Goal: Navigation & Orientation: Find specific page/section

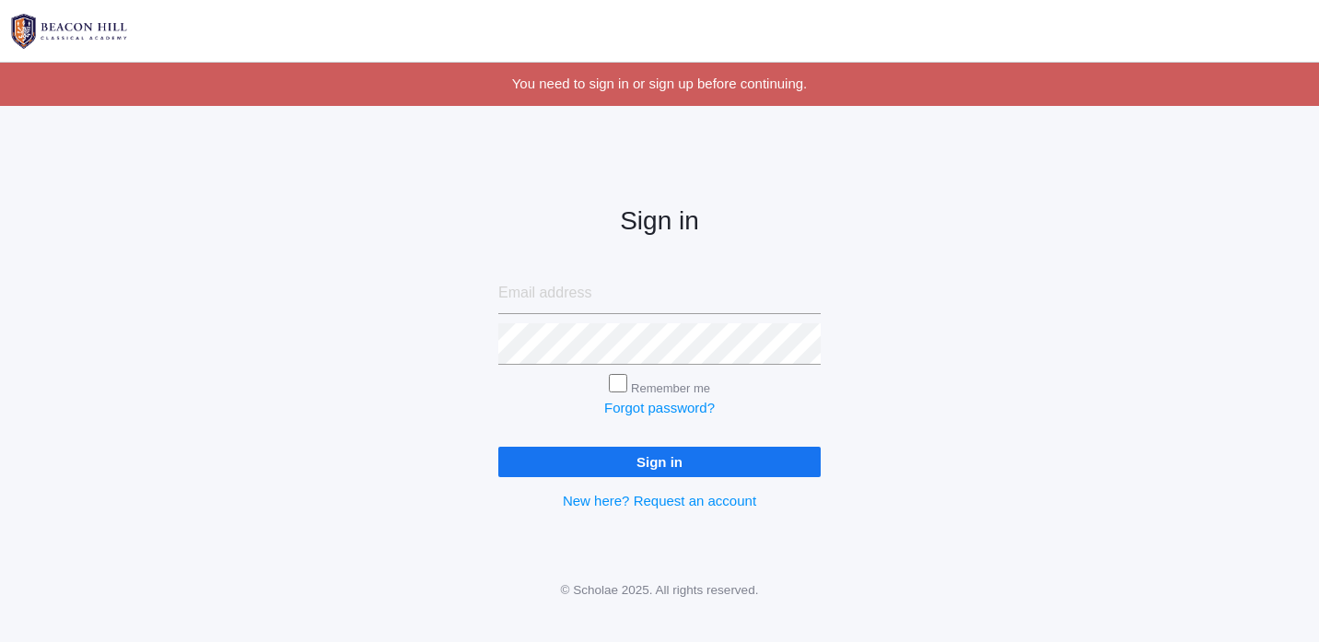
type input "[EMAIL_ADDRESS][DOMAIN_NAME]"
click at [672, 470] on input "Sign in" at bounding box center [659, 462] width 322 height 30
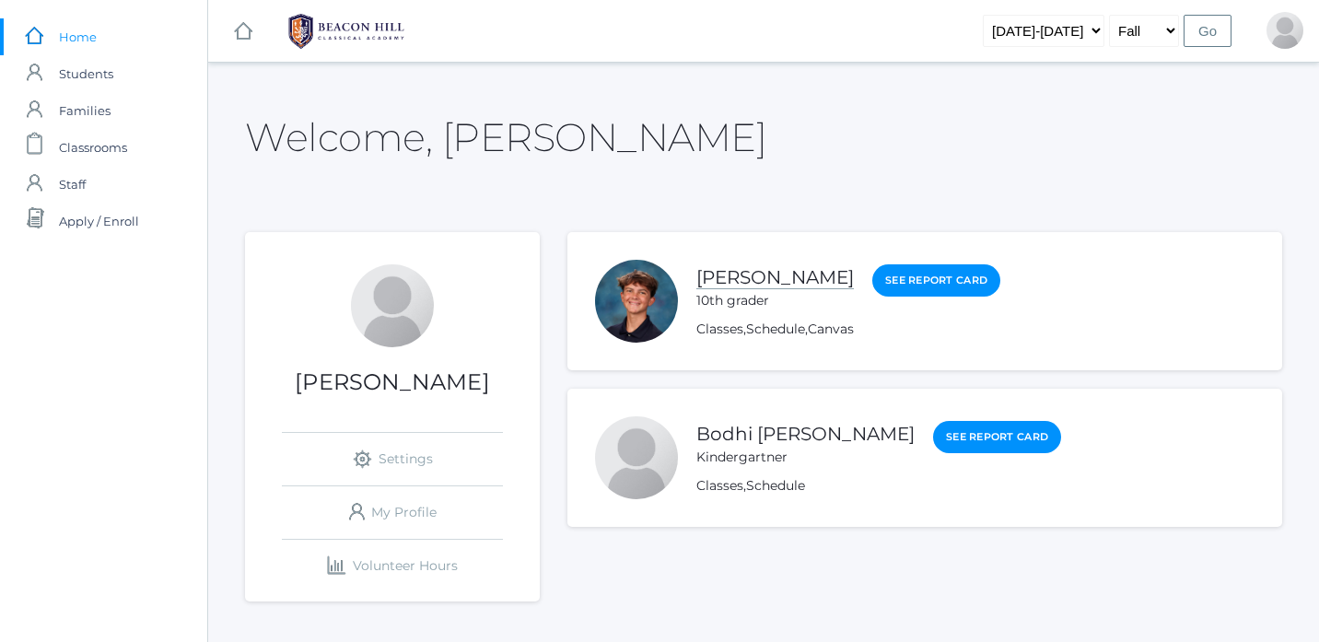
click at [733, 285] on link "Elijah Dreher" at bounding box center [775, 277] width 158 height 23
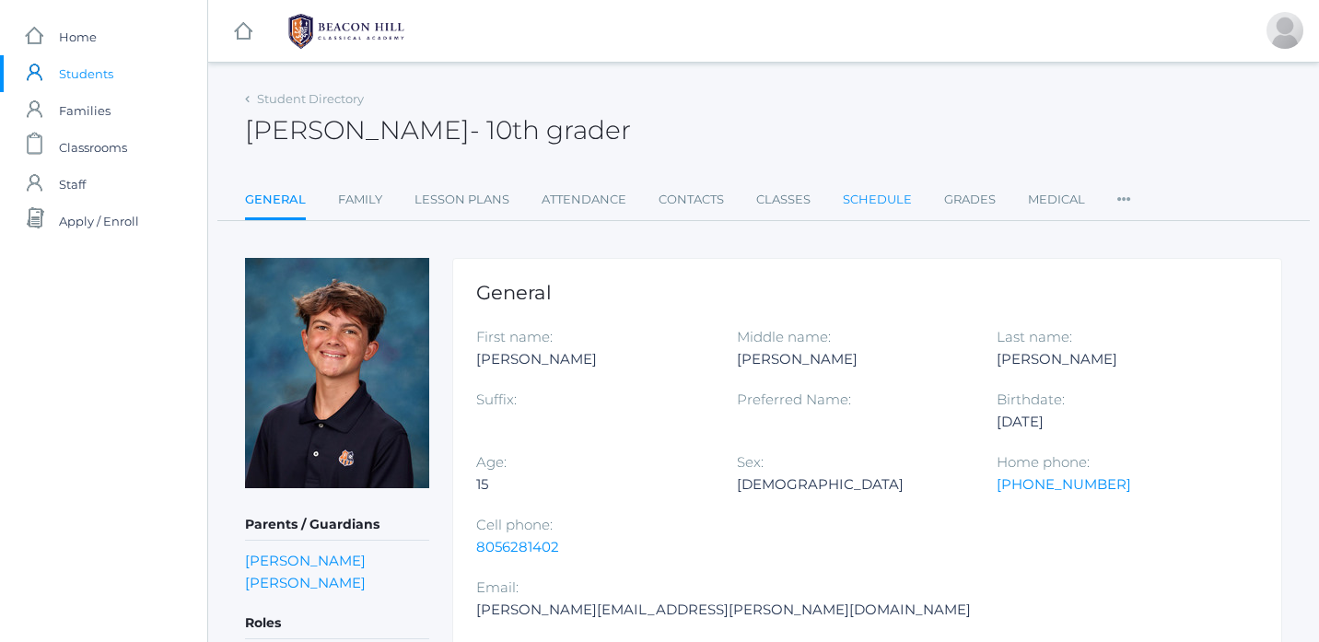
click at [882, 198] on link "Schedule" at bounding box center [877, 199] width 69 height 37
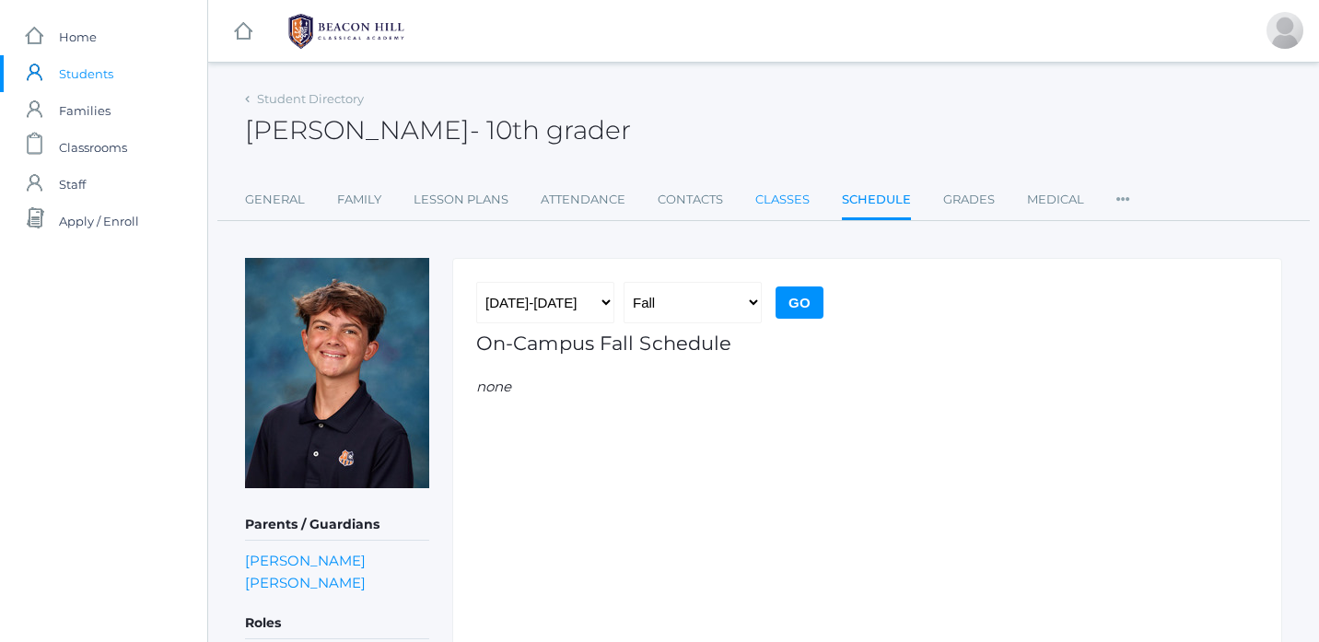
click at [802, 203] on link "Classes" at bounding box center [782, 199] width 54 height 37
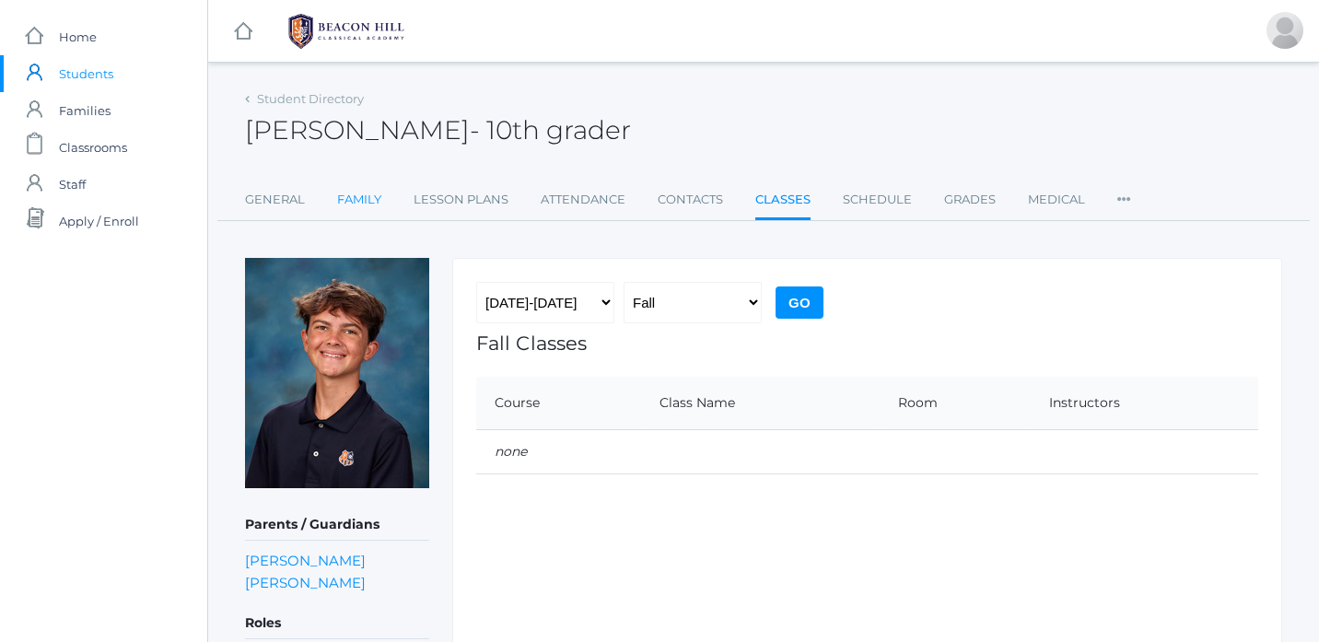
click at [368, 200] on link "Family" at bounding box center [359, 199] width 44 height 37
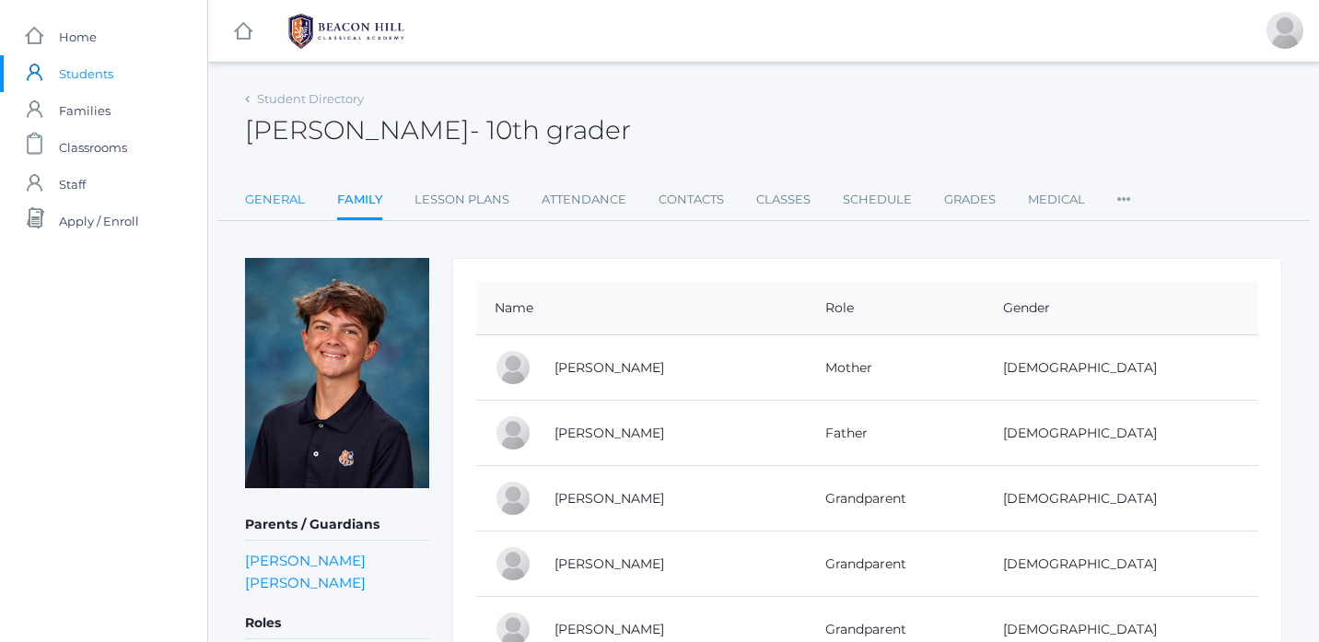
click at [251, 210] on link "General" at bounding box center [275, 199] width 60 height 37
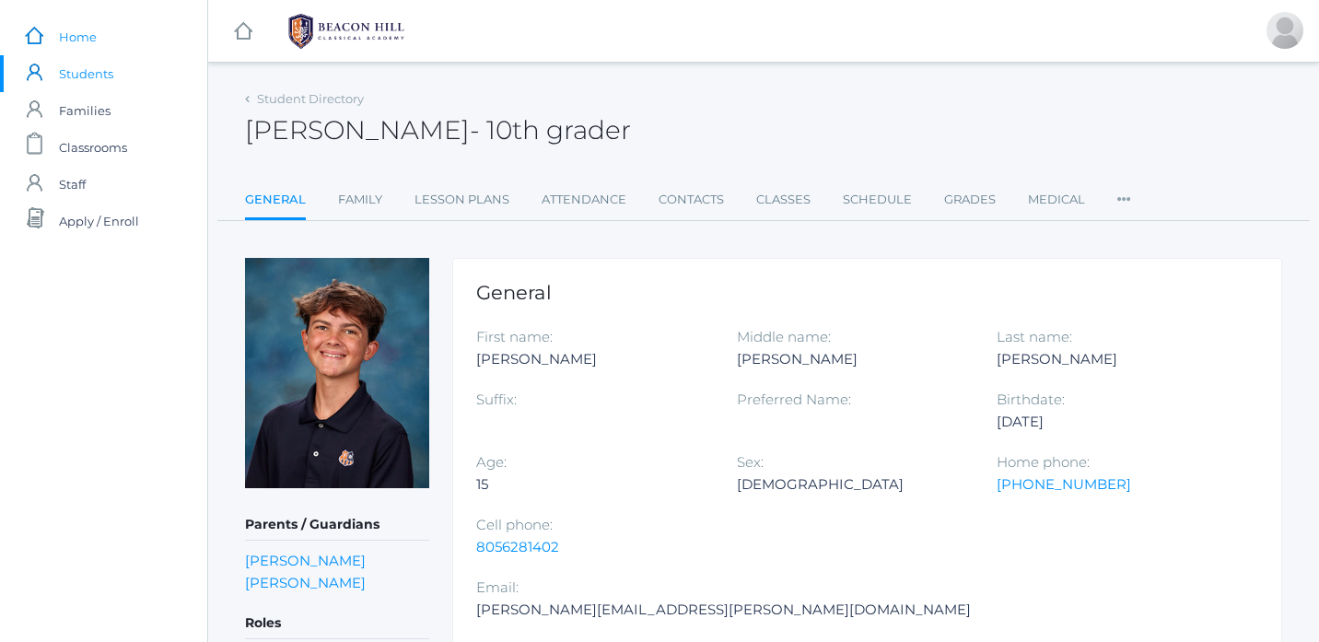
click at [81, 42] on span "Home" at bounding box center [78, 36] width 38 height 37
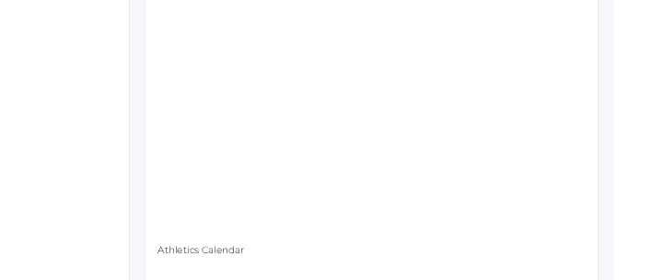
scroll to position [956, 0]
